Goal: Transaction & Acquisition: Purchase product/service

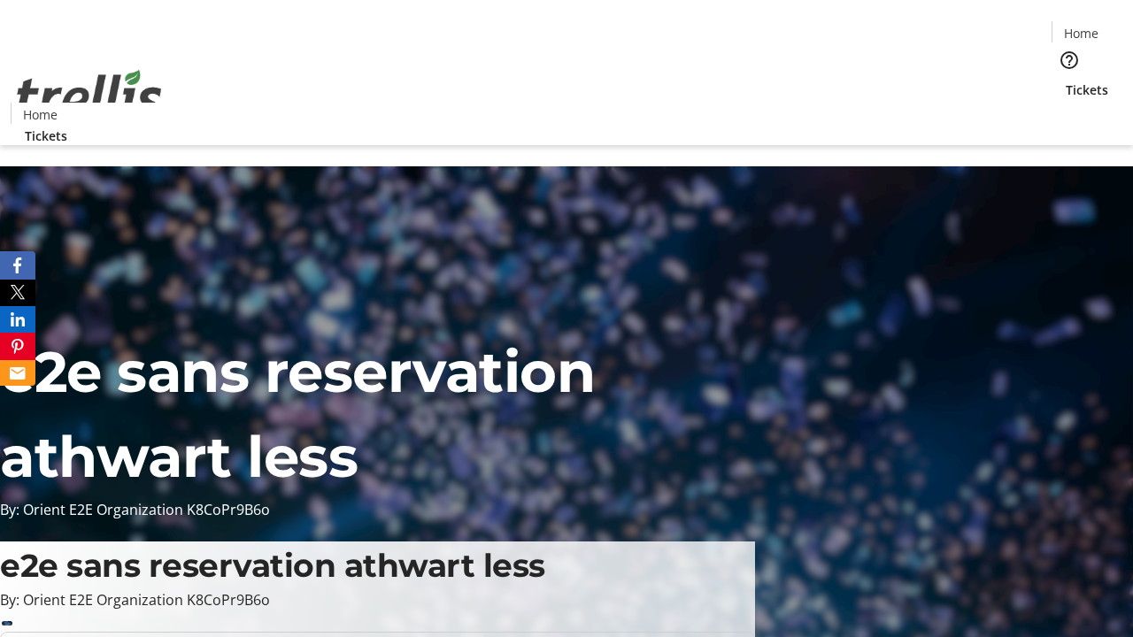
click at [1083, 27] on span "Sign Up" at bounding box center [1089, 24] width 51 height 21
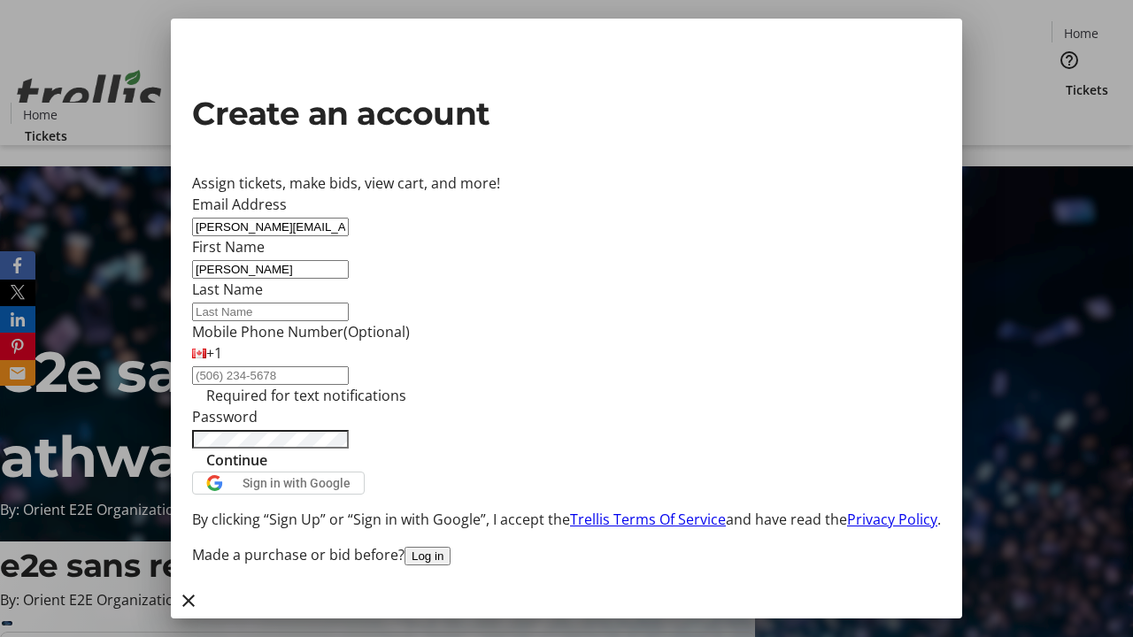
type input "[PERSON_NAME]"
type input "Kshlerin"
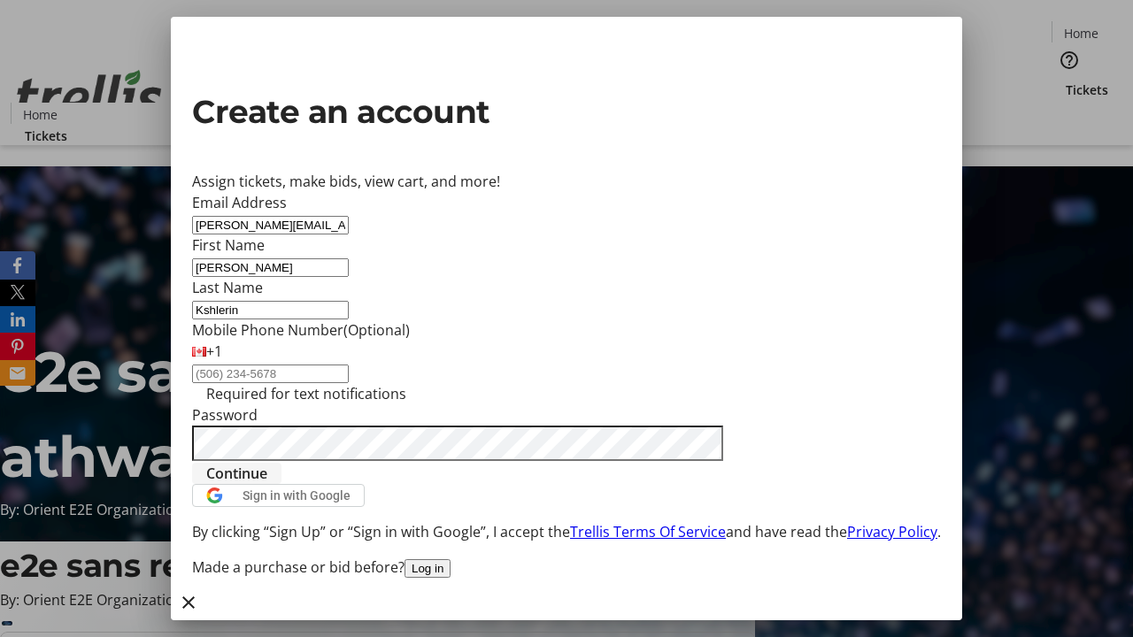
click at [267, 484] on span "Continue" at bounding box center [236, 473] width 61 height 21
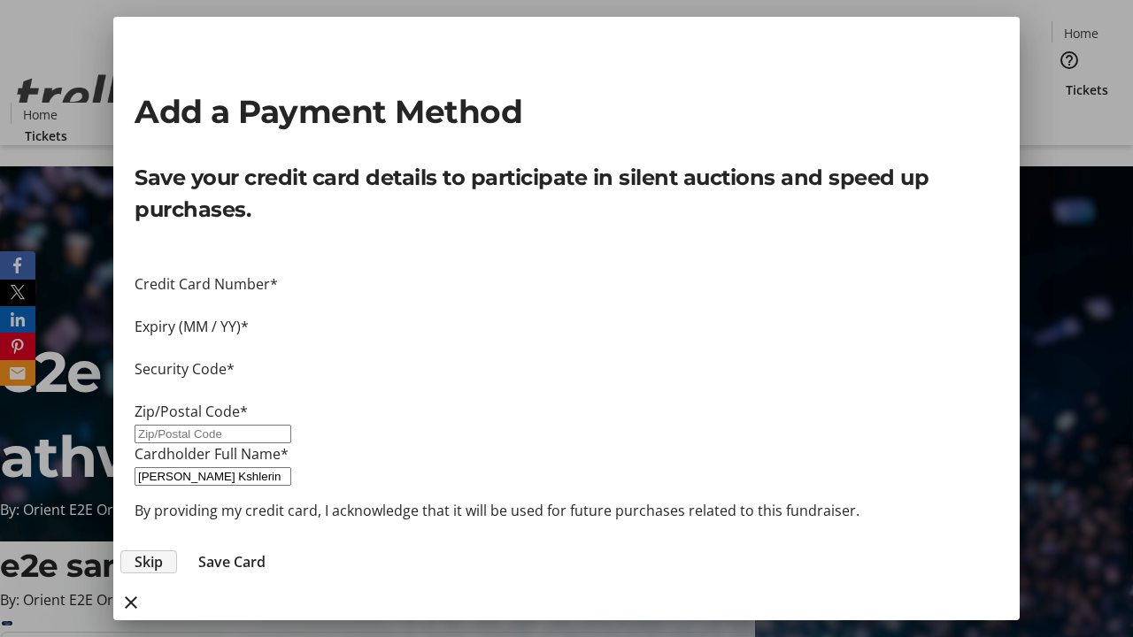
click at [163, 552] on span "Skip" at bounding box center [149, 562] width 28 height 21
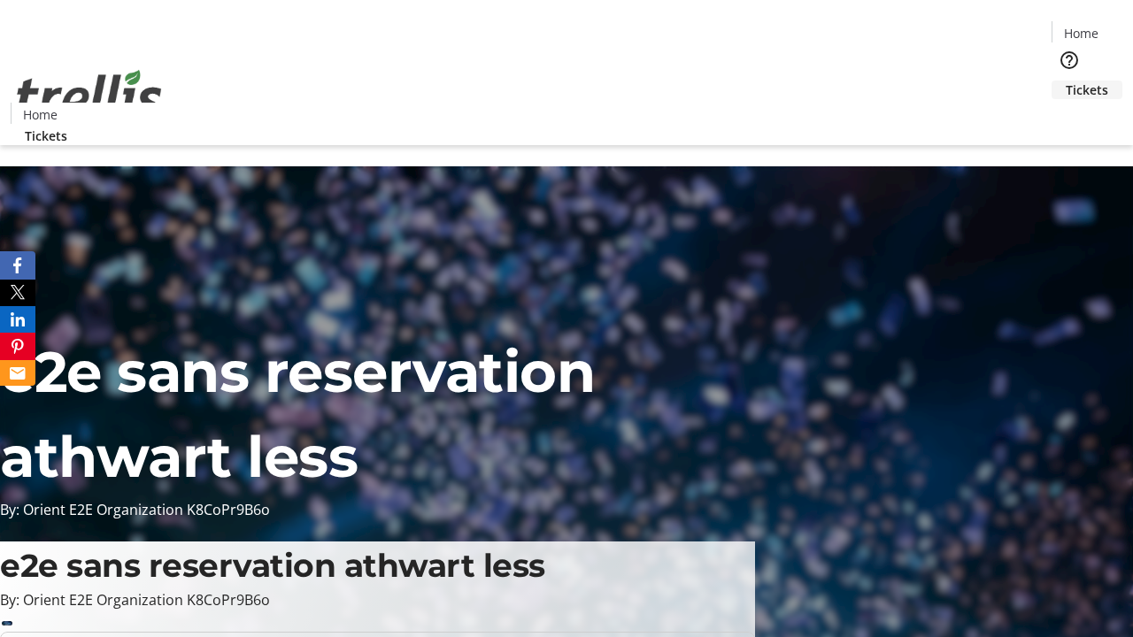
click at [1066, 81] on span "Tickets" at bounding box center [1087, 90] width 42 height 19
